Goal: Register for event/course

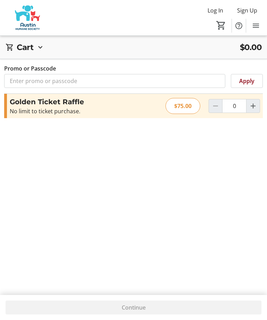
click at [252, 109] on mat-icon "Increment by one" at bounding box center [253, 106] width 8 height 8
click at [252, 108] on mat-icon "Increment by one" at bounding box center [253, 106] width 8 height 8
click at [256, 106] on mat-icon "Increment by one" at bounding box center [253, 106] width 8 height 8
click at [257, 108] on span "Increment by one" at bounding box center [253, 106] width 13 height 13
type input "4"
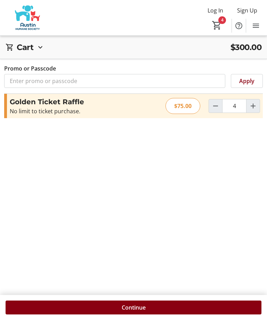
click at [133, 311] on span "Continue" at bounding box center [134, 308] width 24 height 8
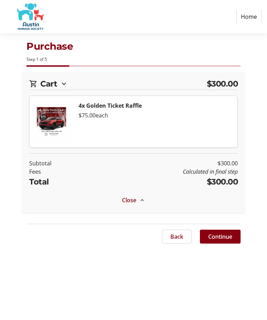
select select "US"
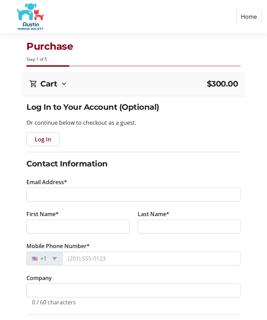
click at [46, 141] on span "Log In" at bounding box center [43, 139] width 16 height 8
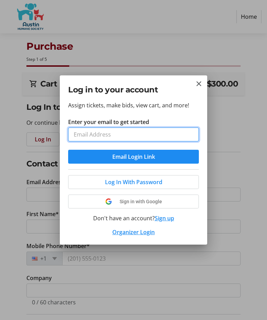
click at [108, 136] on input "Enter your email to get started" at bounding box center [133, 135] width 131 height 14
type input "[EMAIL_ADDRESS][DOMAIN_NAME]"
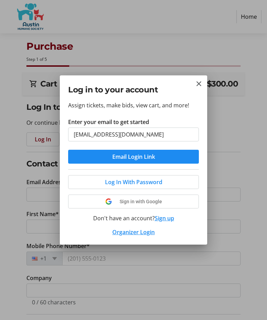
click at [133, 186] on span "Log In With Password" at bounding box center [133, 182] width 57 height 8
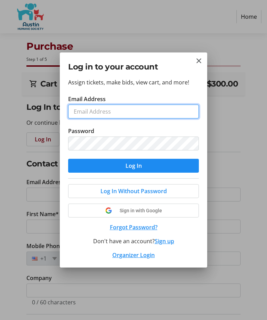
click at [114, 115] on input "Email Address" at bounding box center [133, 112] width 131 height 14
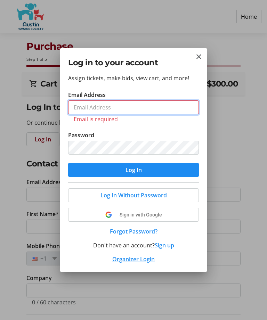
click at [109, 106] on input "Email Address" at bounding box center [133, 108] width 131 height 14
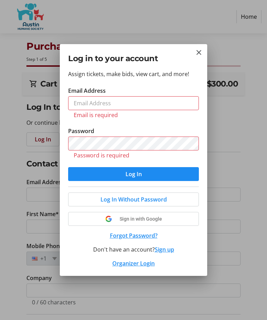
click at [197, 56] on mat-icon "Close" at bounding box center [199, 52] width 8 height 8
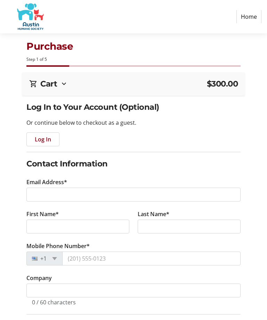
click at [49, 139] on span "Log In" at bounding box center [43, 139] width 16 height 8
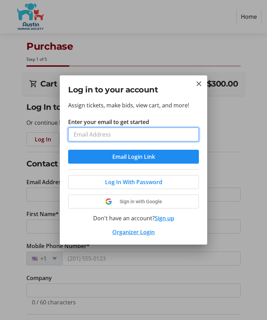
click at [95, 133] on input "Enter your email to get started" at bounding box center [133, 135] width 131 height 14
type input "[EMAIL_ADDRESS][DOMAIN_NAME]"
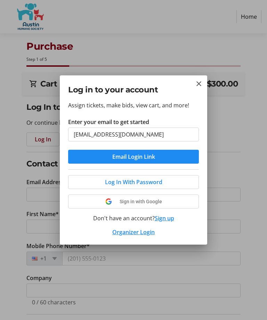
click at [136, 157] on span "Email Login Link" at bounding box center [133, 157] width 43 height 8
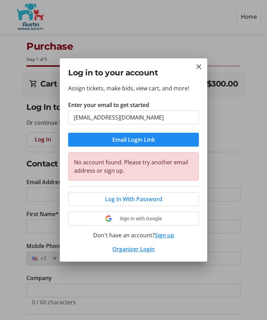
click at [197, 69] on mat-icon "Close" at bounding box center [199, 67] width 8 height 8
